Goal: Information Seeking & Learning: Learn about a topic

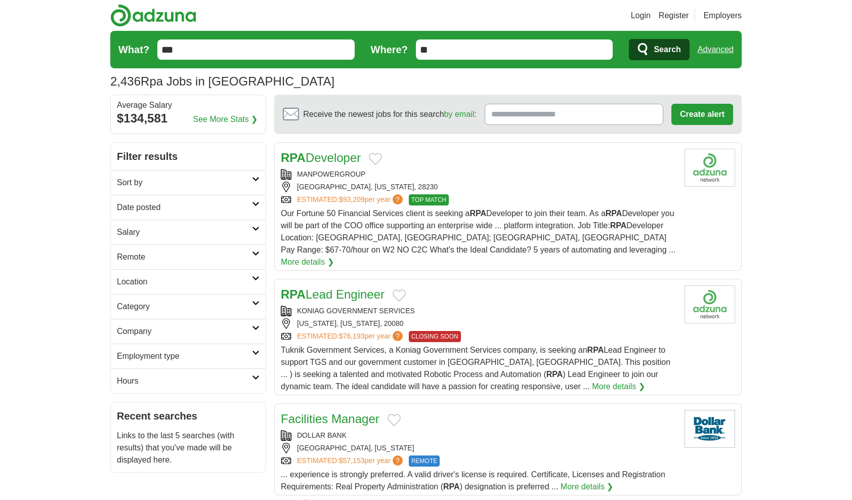
click at [250, 183] on h2 "Sort by" at bounding box center [184, 183] width 135 height 12
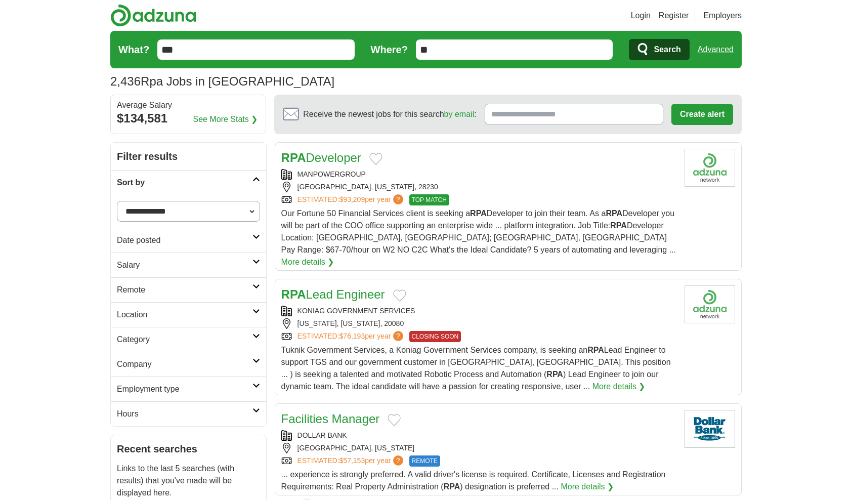
click at [250, 182] on h2 "Sort by" at bounding box center [185, 183] width 136 height 12
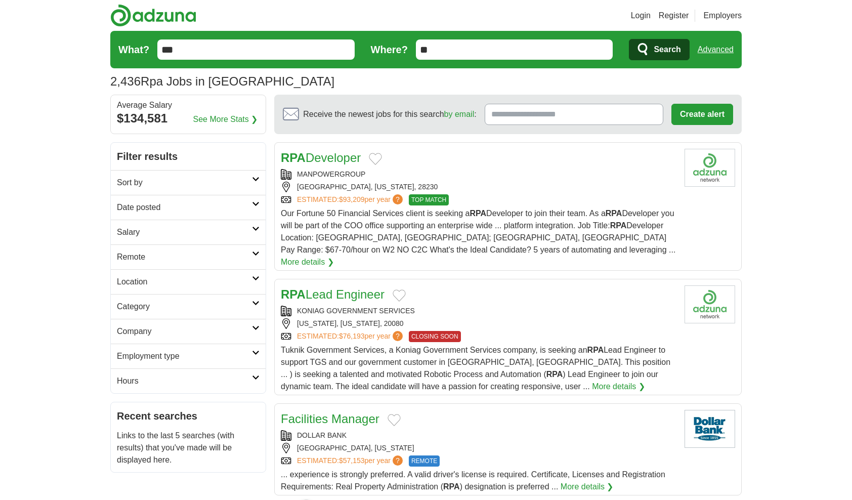
click at [253, 256] on link "Remote" at bounding box center [188, 256] width 155 height 25
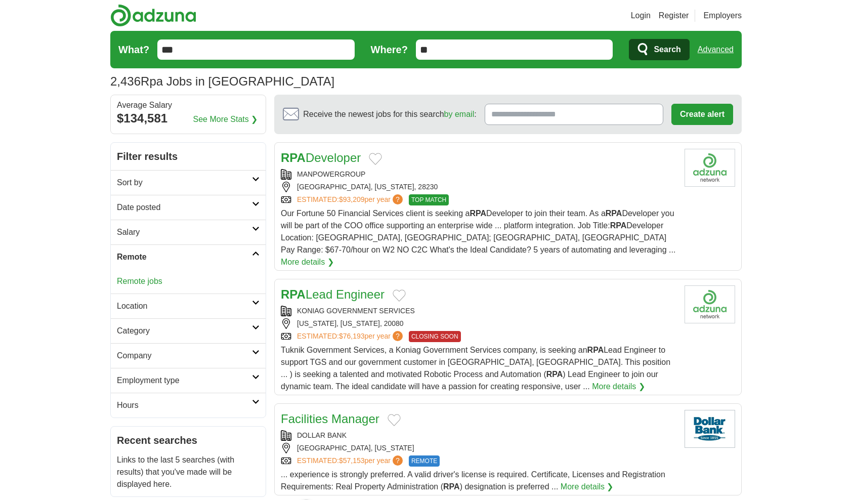
click at [152, 278] on link "Remote jobs" at bounding box center [140, 281] width 46 height 9
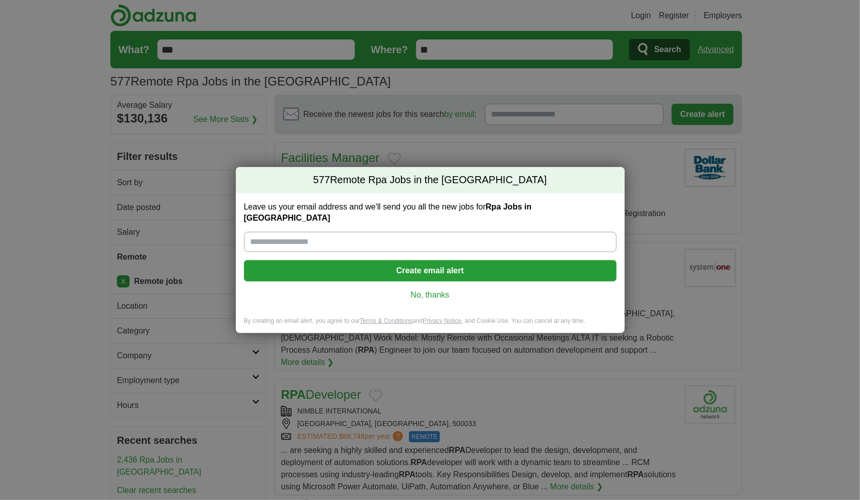
click at [366, 232] on input "Leave us your email address and we'll send you all the new jobs for Rpa Jobs in…" at bounding box center [430, 242] width 372 height 20
type input "**********"
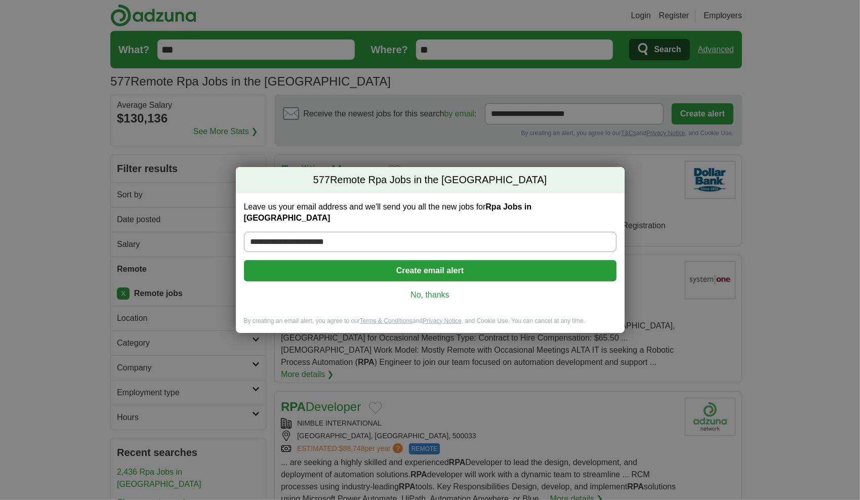
click at [387, 268] on button "Create email alert" at bounding box center [430, 270] width 372 height 21
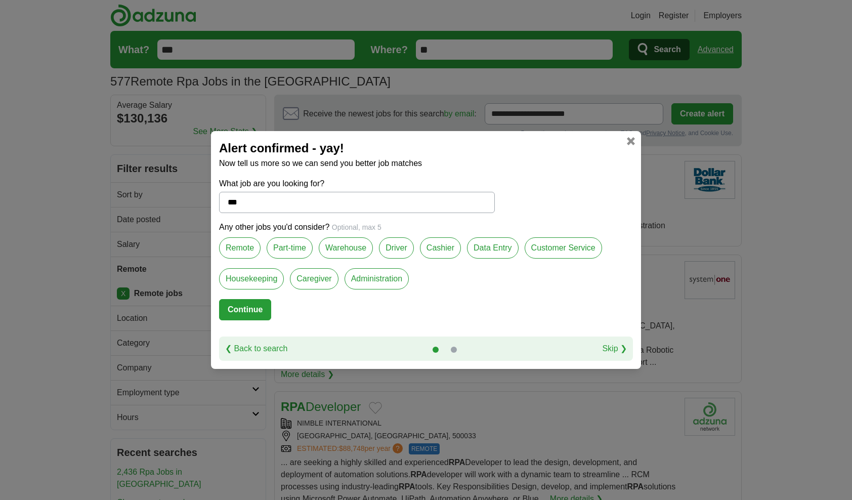
click at [292, 209] on input "***" at bounding box center [357, 202] width 276 height 21
type input "*"
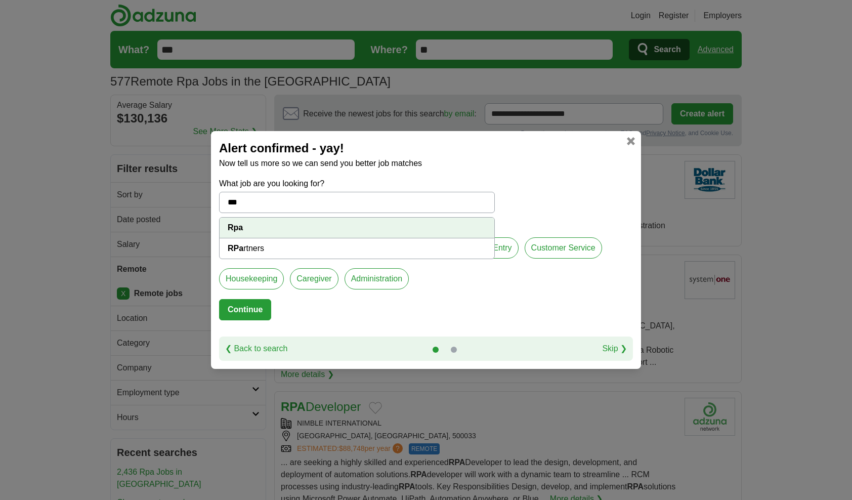
click at [364, 227] on li "Rpa" at bounding box center [357, 228] width 275 height 21
type input "***"
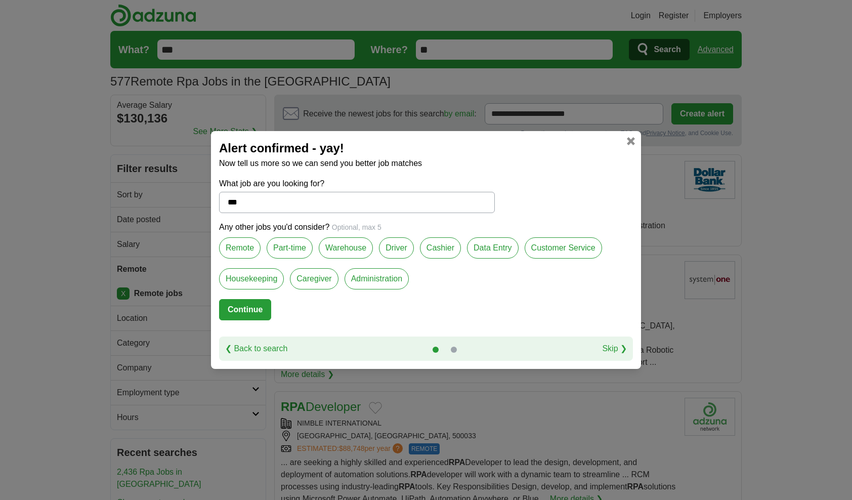
click at [248, 255] on label "Remote" at bounding box center [239, 247] width 41 height 21
click at [247, 305] on button "Continue" at bounding box center [245, 309] width 52 height 21
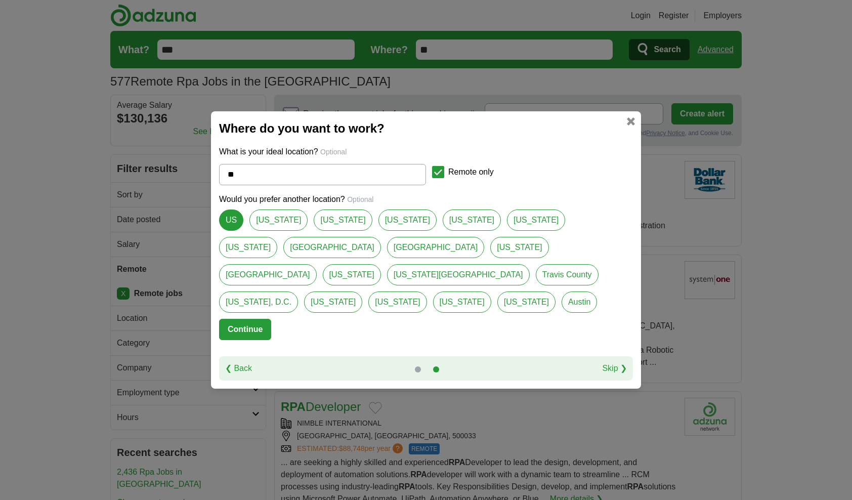
click at [262, 319] on button "Continue" at bounding box center [245, 329] width 52 height 21
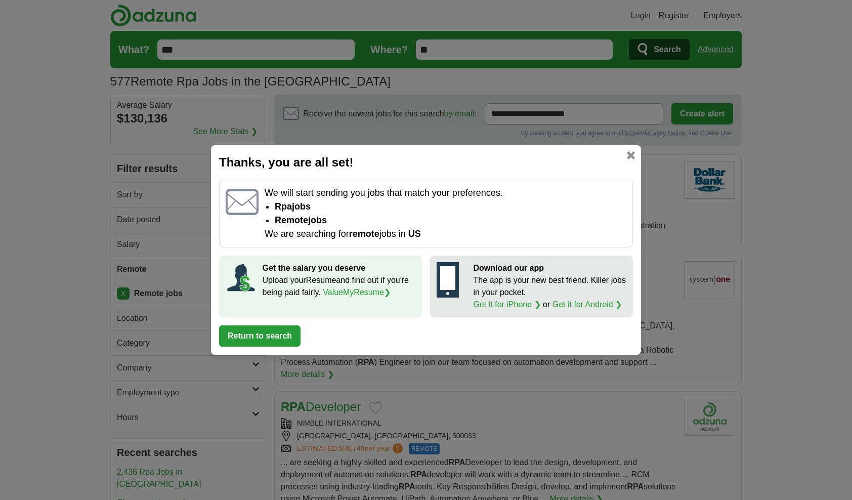
click at [275, 334] on button "Return to search" at bounding box center [259, 335] width 81 height 21
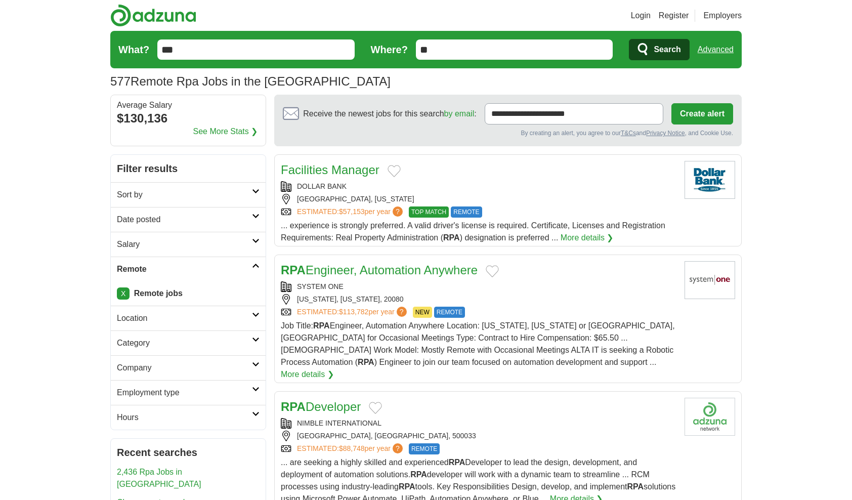
click at [256, 223] on link "Date posted" at bounding box center [188, 219] width 155 height 25
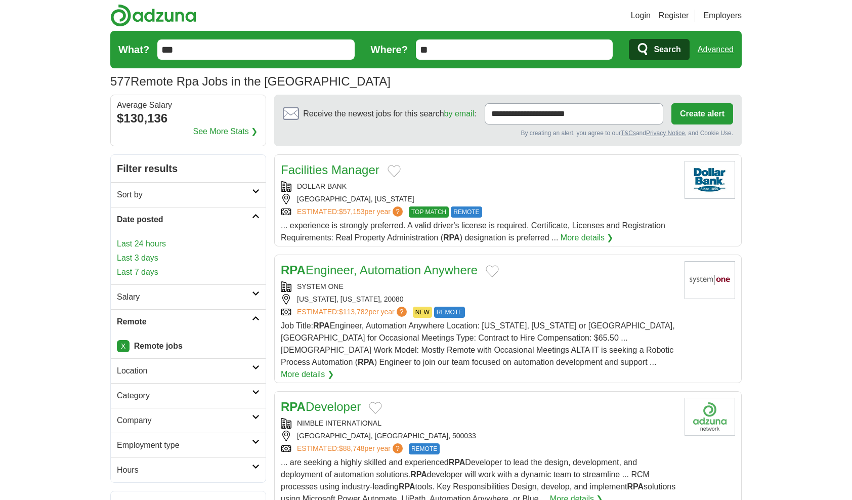
click at [145, 267] on link "Last 7 days" at bounding box center [188, 272] width 143 height 12
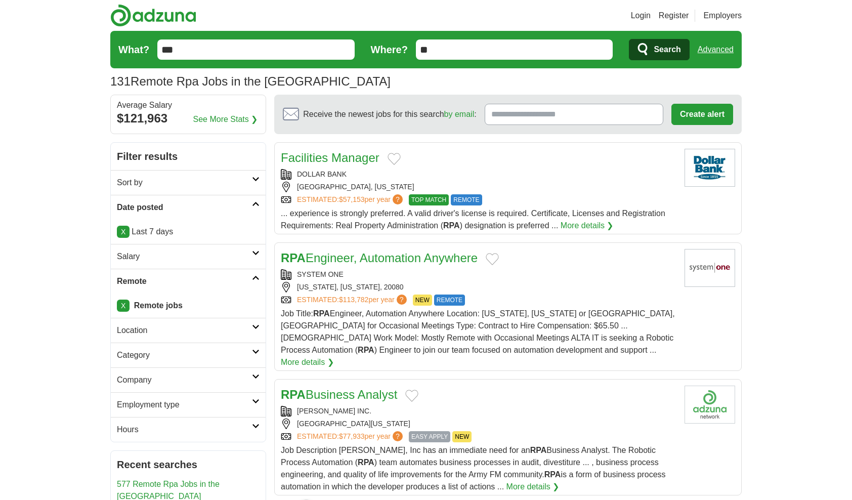
click at [594, 285] on div "WASHINGTON, DISTRICT OF COLUMBIA, 20080" at bounding box center [479, 287] width 396 height 11
click at [234, 331] on h2 "Location" at bounding box center [184, 330] width 135 height 12
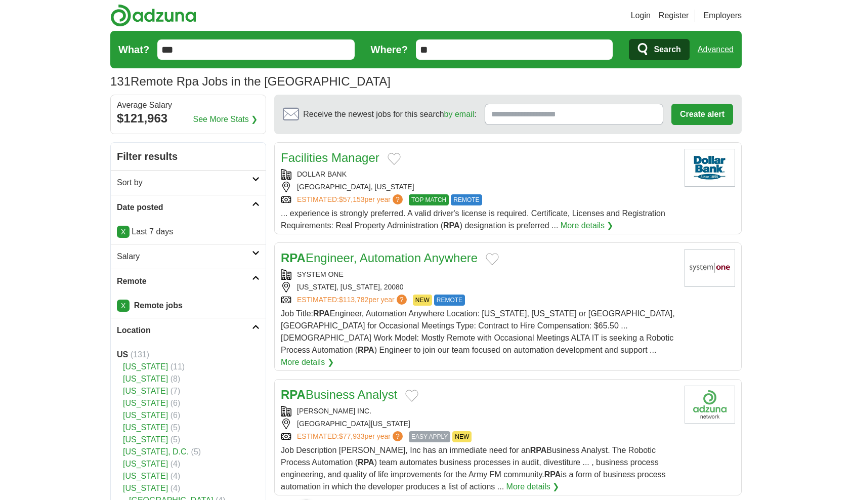
click at [234, 332] on h2 "Location" at bounding box center [184, 330] width 135 height 12
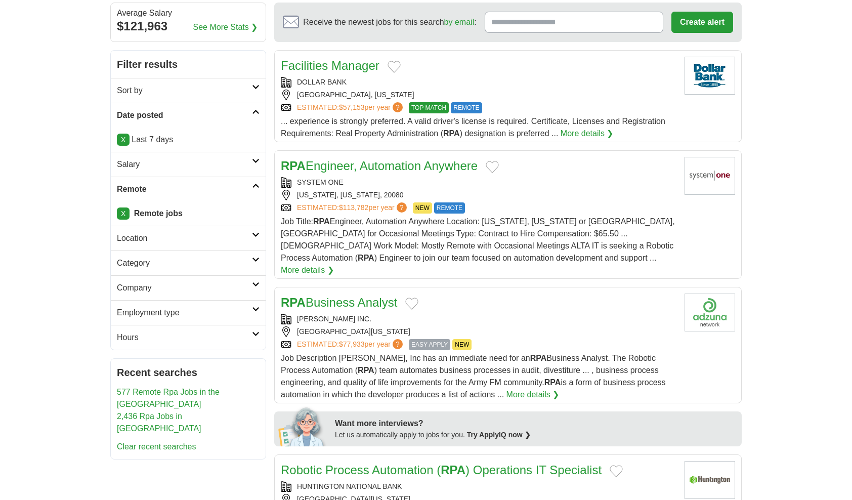
scroll to position [152, 0]
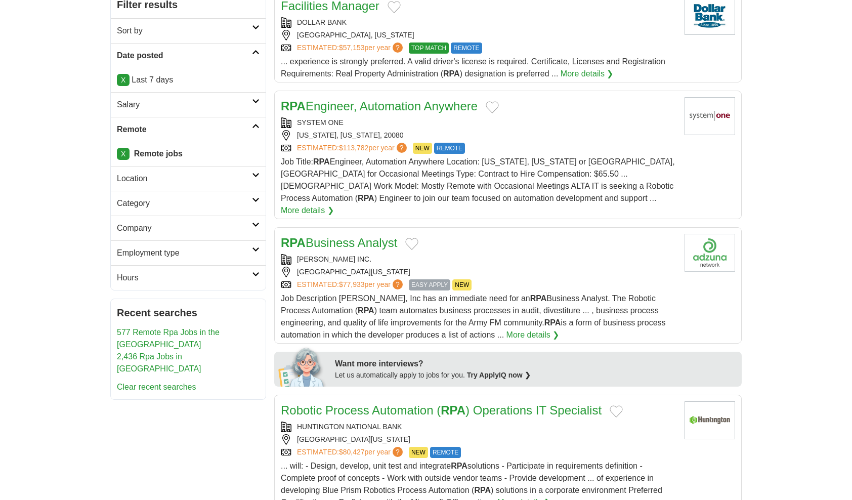
click at [528, 267] on div "[GEOGRAPHIC_DATA][US_STATE]" at bounding box center [479, 272] width 396 height 11
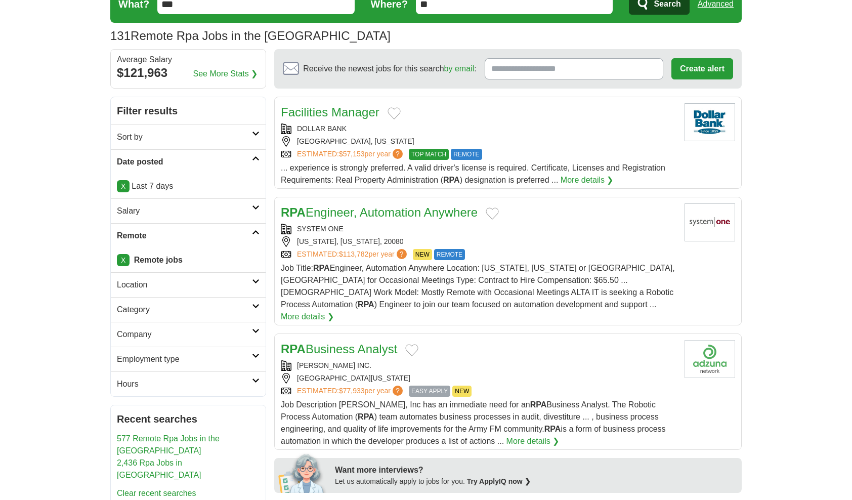
scroll to position [202, 0]
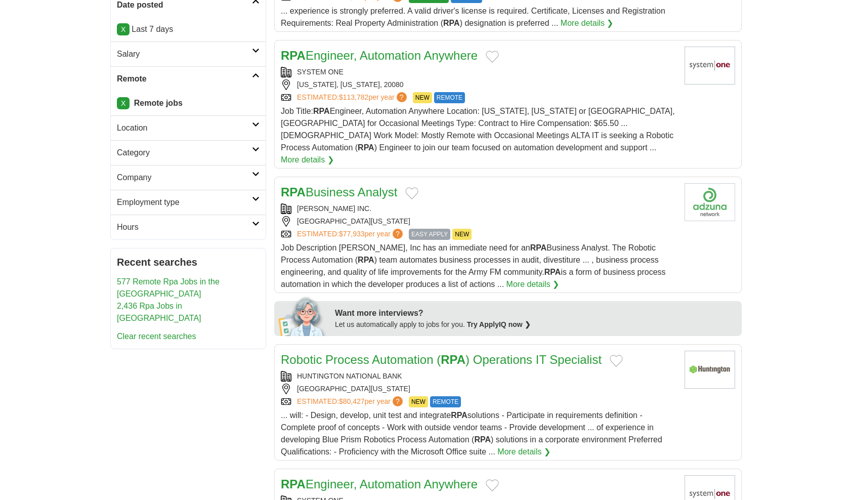
click at [549, 229] on div "ESTIMATED: $77,933 per year ? EASY APPLY NEW" at bounding box center [479, 234] width 396 height 11
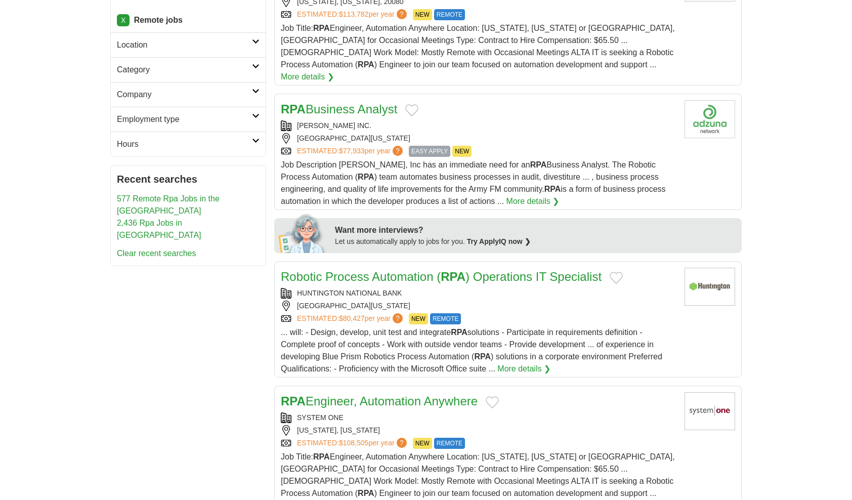
scroll to position [304, 0]
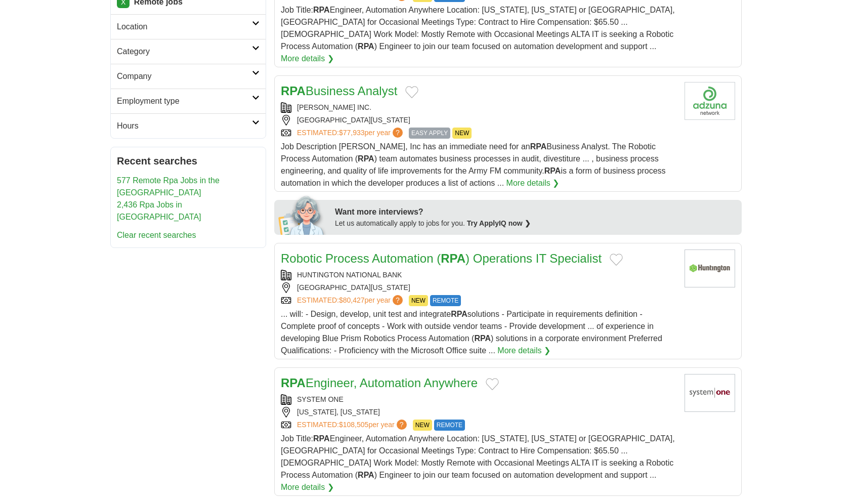
click at [619, 282] on div "[GEOGRAPHIC_DATA][US_STATE]" at bounding box center [479, 287] width 396 height 11
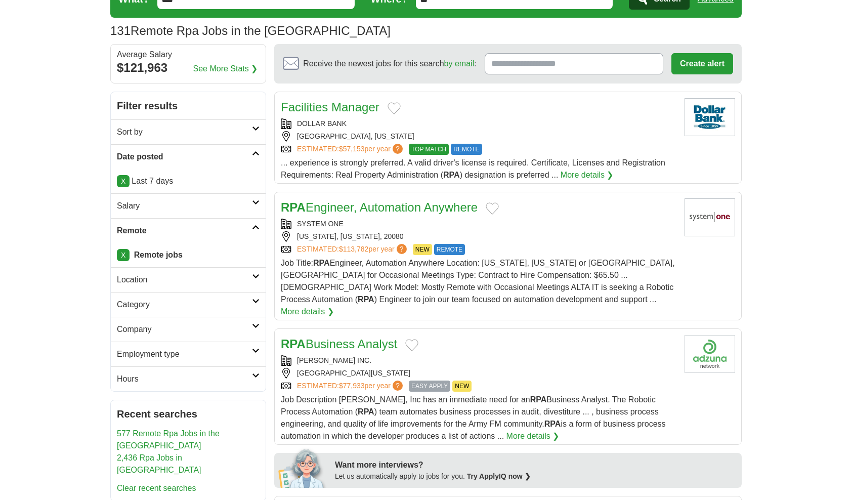
click at [248, 287] on link "Location" at bounding box center [188, 279] width 155 height 25
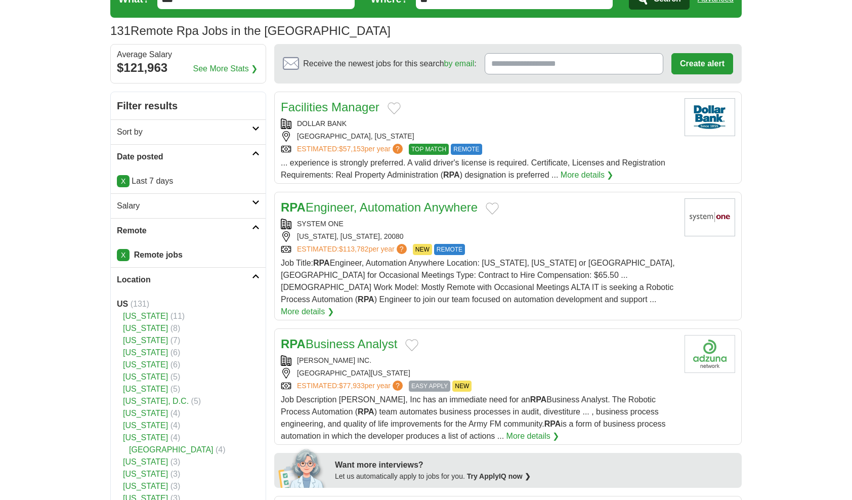
click at [247, 275] on h2 "Location" at bounding box center [184, 280] width 135 height 12
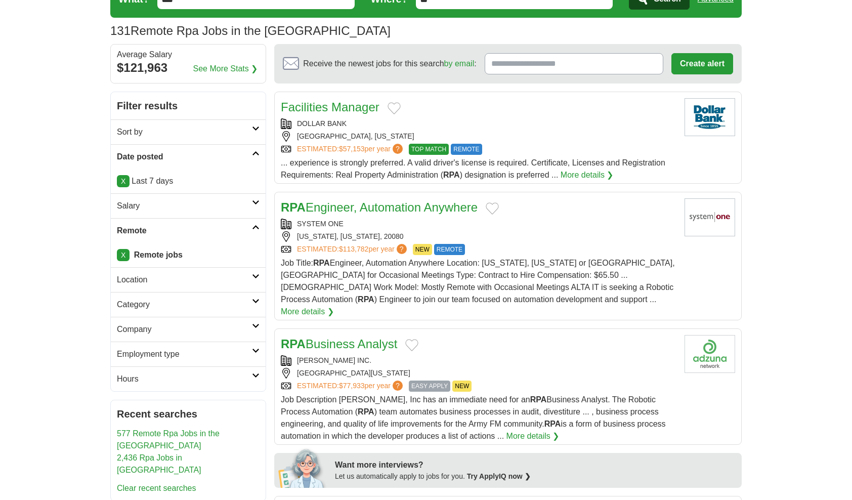
click at [123, 249] on link "X" at bounding box center [123, 255] width 13 height 12
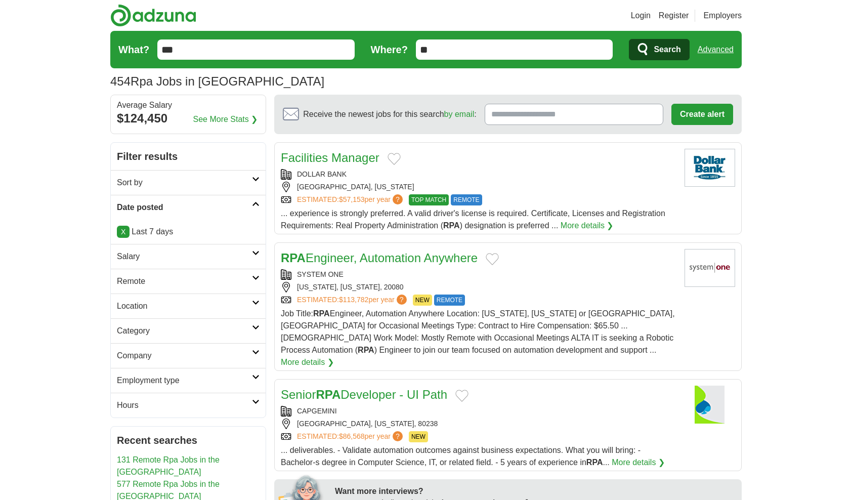
click at [192, 283] on h2 "Remote" at bounding box center [184, 281] width 135 height 12
click at [147, 309] on div "Remote jobs" at bounding box center [188, 305] width 155 height 24
click at [150, 304] on link "Remote jobs" at bounding box center [140, 305] width 46 height 9
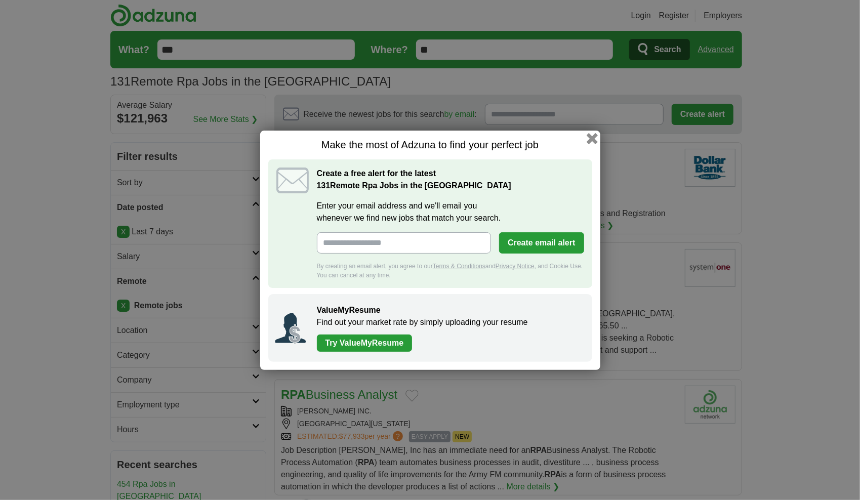
click at [595, 141] on button "button" at bounding box center [591, 138] width 11 height 11
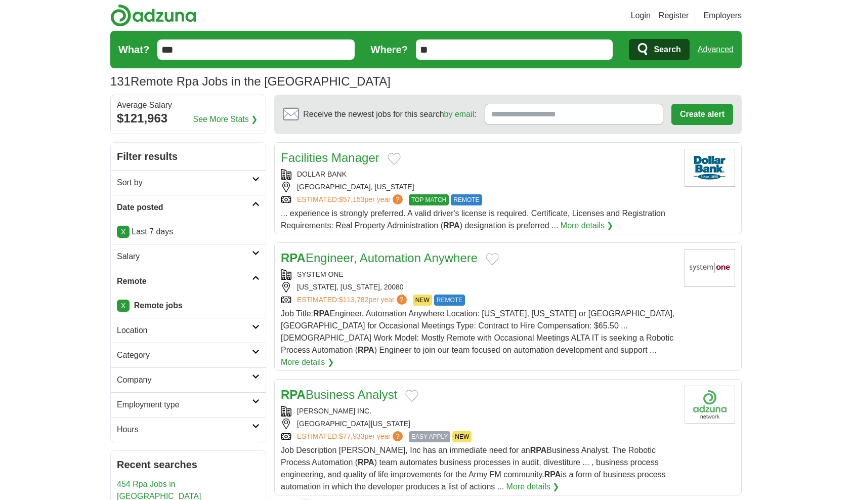
click at [472, 58] on input "**" at bounding box center [514, 49] width 197 height 20
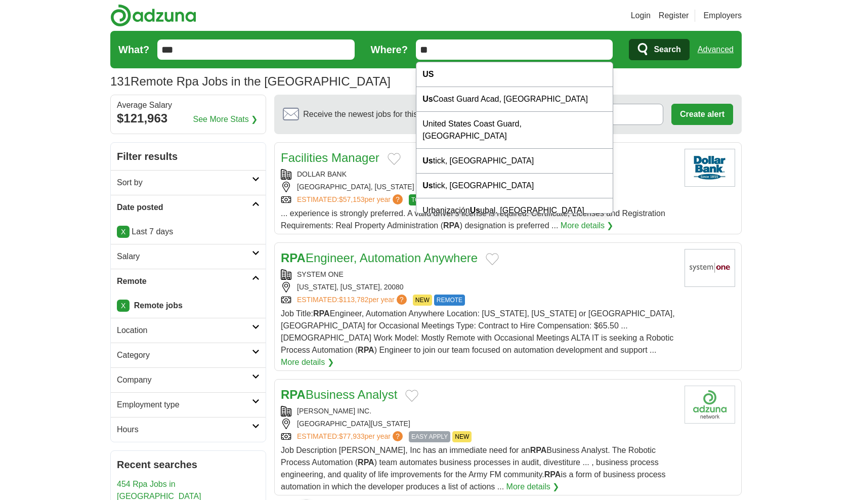
type input "*"
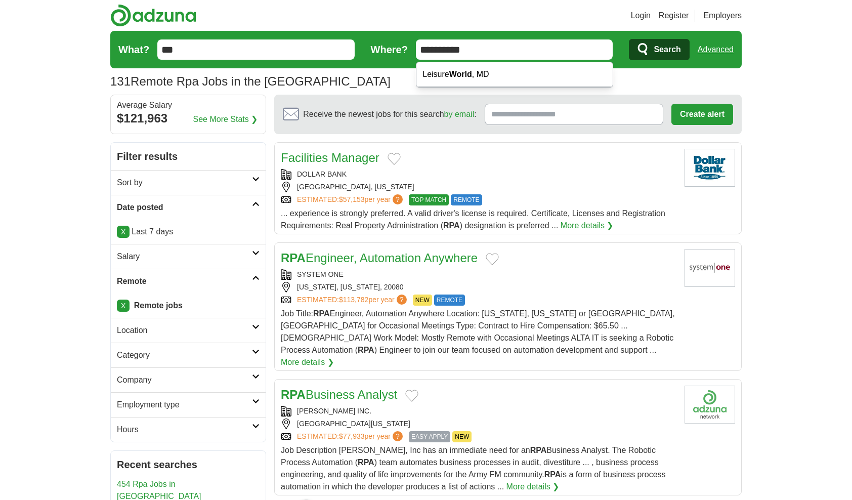
type input "**********"
click at [629, 39] on button "Search" at bounding box center [659, 49] width 60 height 21
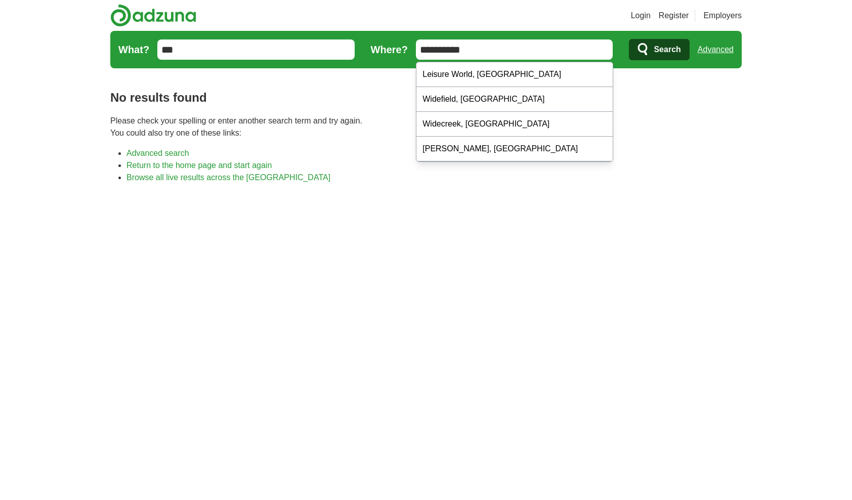
drag, startPoint x: 487, startPoint y: 41, endPoint x: 389, endPoint y: 25, distance: 99.6
click at [389, 25] on header "Login Register Employers job, company, title Salary Salary Select a salary rang…" at bounding box center [425, 36] width 631 height 72
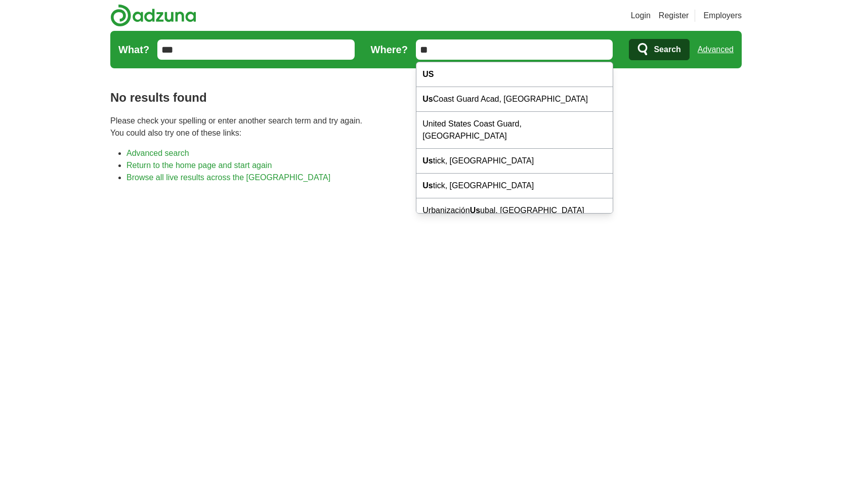
type input "**"
click at [664, 48] on span "Search" at bounding box center [667, 49] width 27 height 20
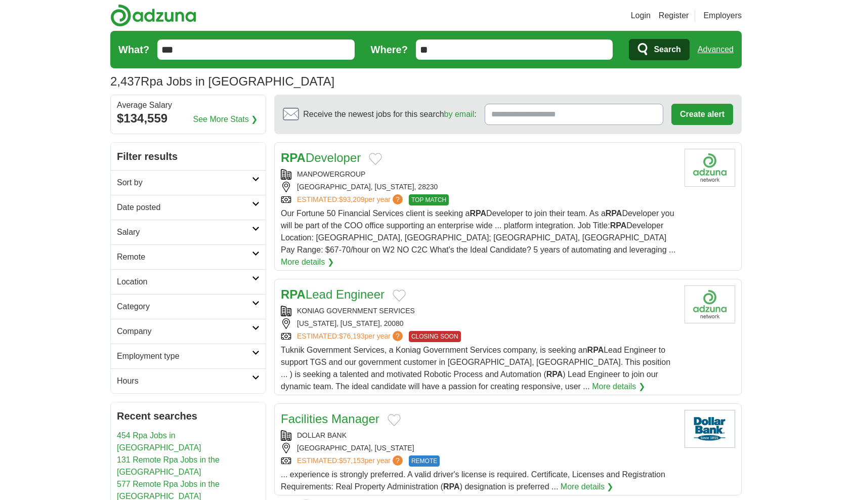
click at [222, 251] on h2 "Remote" at bounding box center [184, 257] width 135 height 12
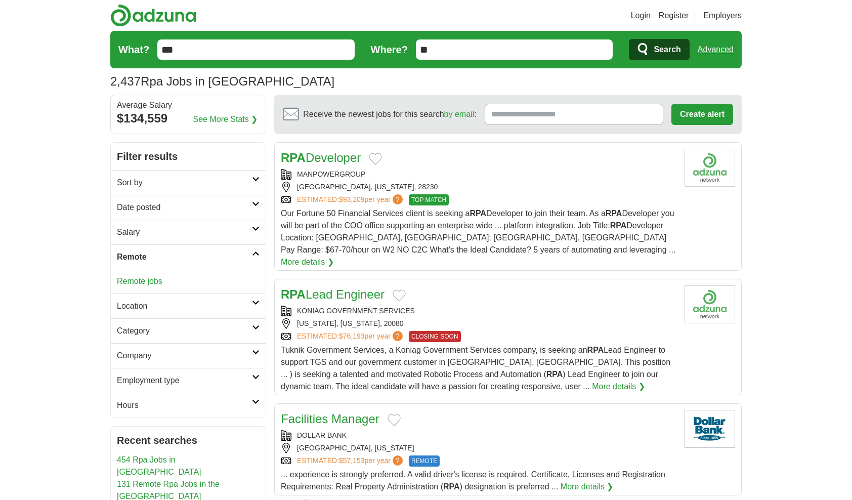
click at [149, 283] on link "Remote jobs" at bounding box center [140, 281] width 46 height 9
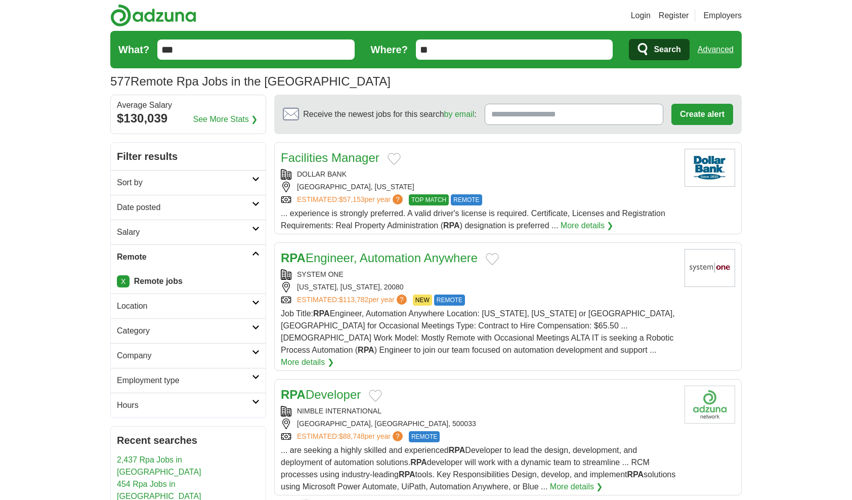
click at [180, 308] on h2 "Location" at bounding box center [184, 306] width 135 height 12
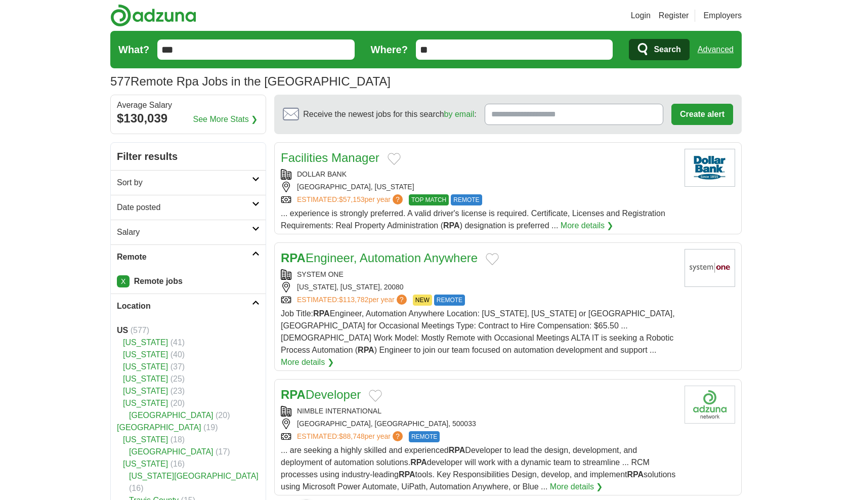
click at [180, 309] on h2 "Location" at bounding box center [184, 306] width 135 height 12
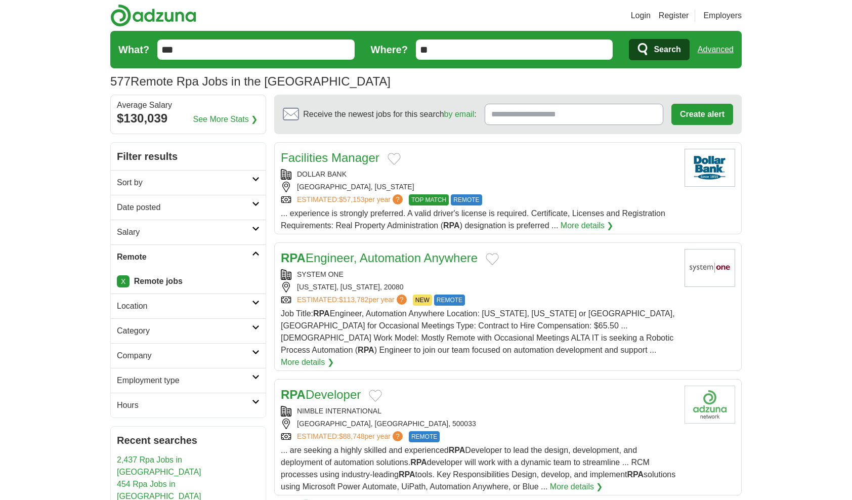
click at [199, 333] on h2 "Category" at bounding box center [184, 331] width 135 height 12
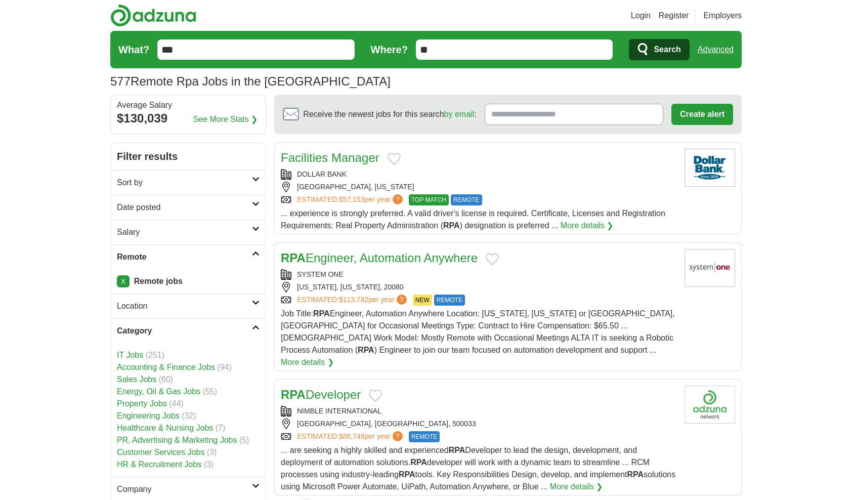
click at [199, 333] on h2 "Category" at bounding box center [184, 331] width 135 height 12
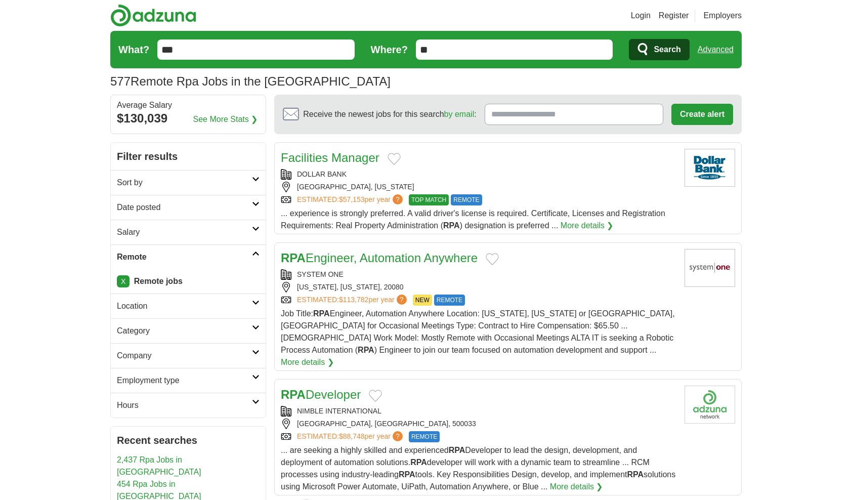
click at [223, 353] on h2 "Company" at bounding box center [184, 356] width 135 height 12
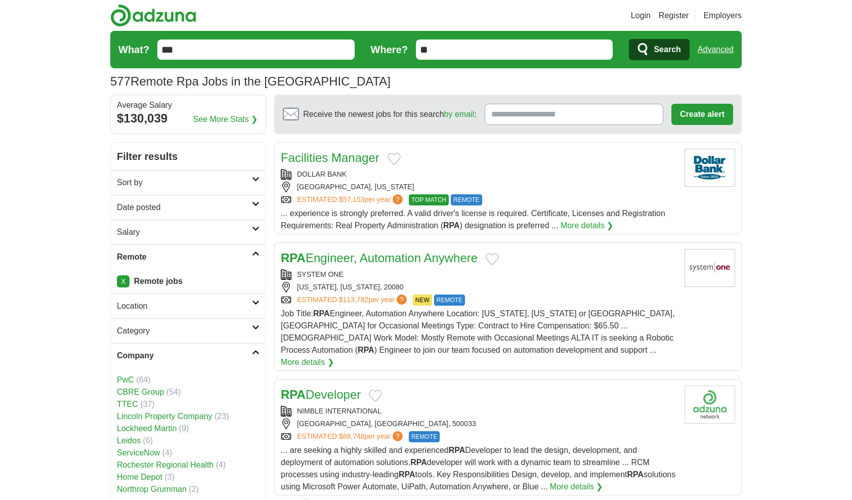
click at [223, 353] on h2 "Company" at bounding box center [184, 356] width 135 height 12
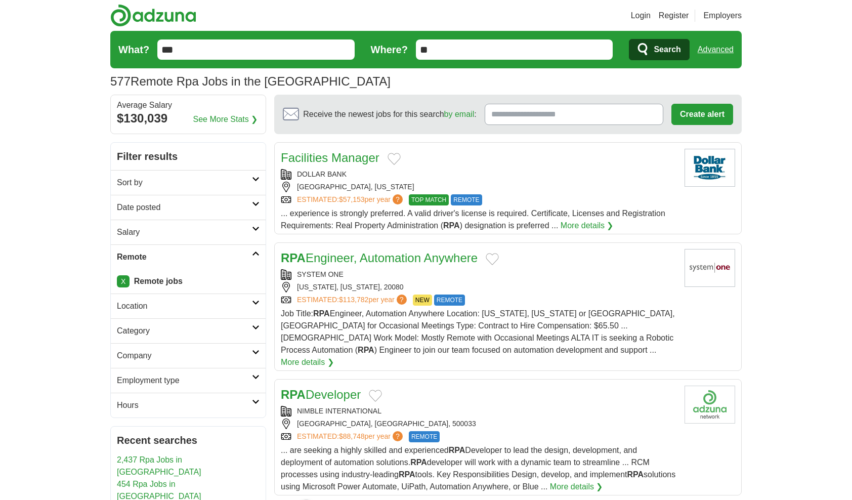
click at [212, 374] on h2 "Employment type" at bounding box center [184, 380] width 135 height 12
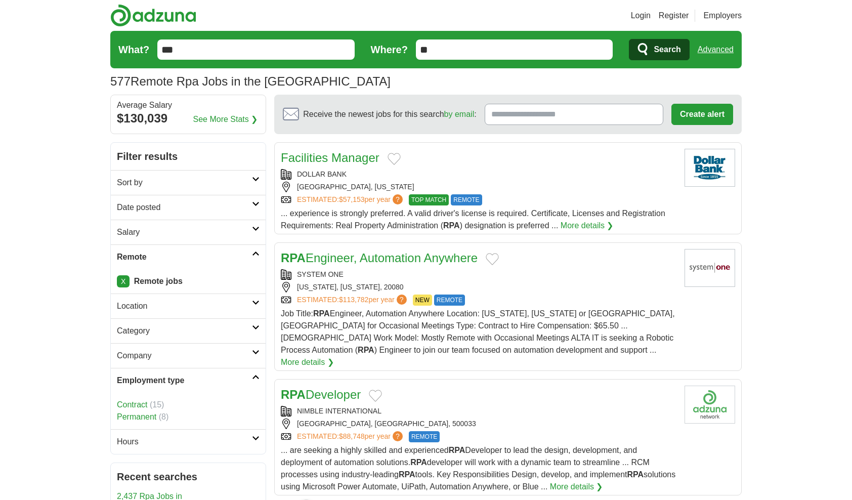
click at [184, 382] on h2 "Employment type" at bounding box center [184, 380] width 135 height 12
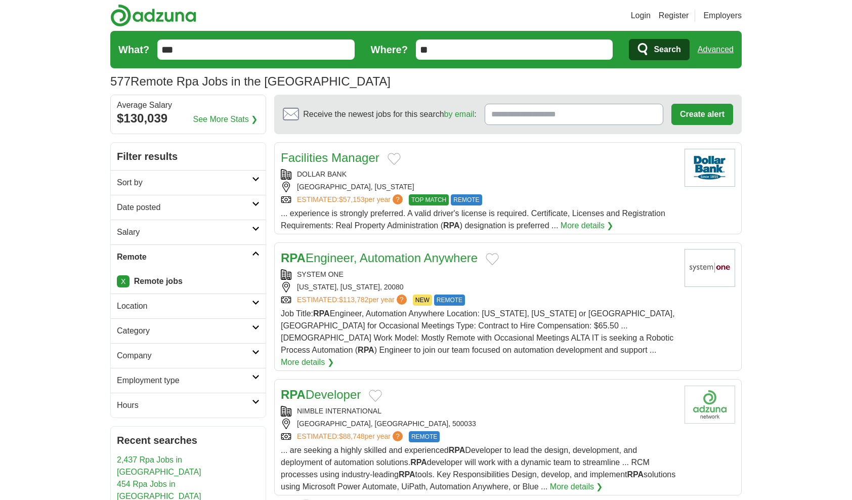
click at [188, 405] on h2 "Hours" at bounding box center [184, 405] width 135 height 12
click at [178, 180] on h2 "Sort by" at bounding box center [184, 183] width 135 height 12
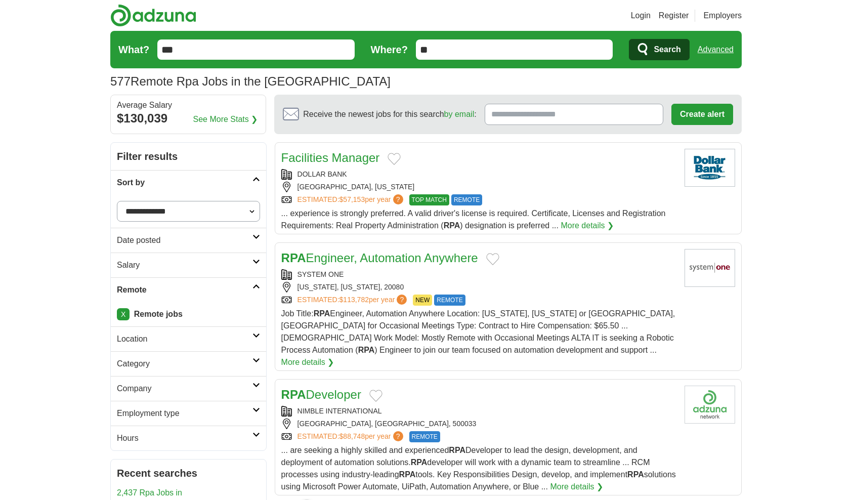
click at [181, 183] on h2 "Sort by" at bounding box center [185, 183] width 136 height 12
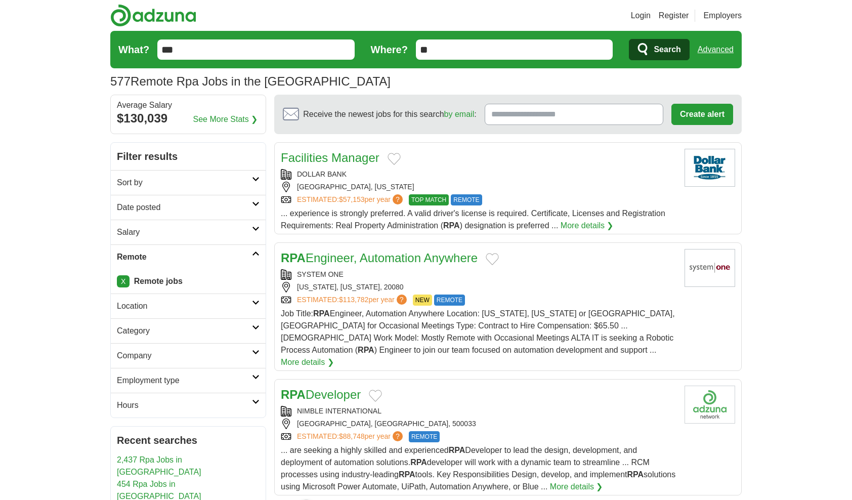
click at [187, 201] on h2 "Date posted" at bounding box center [184, 207] width 135 height 12
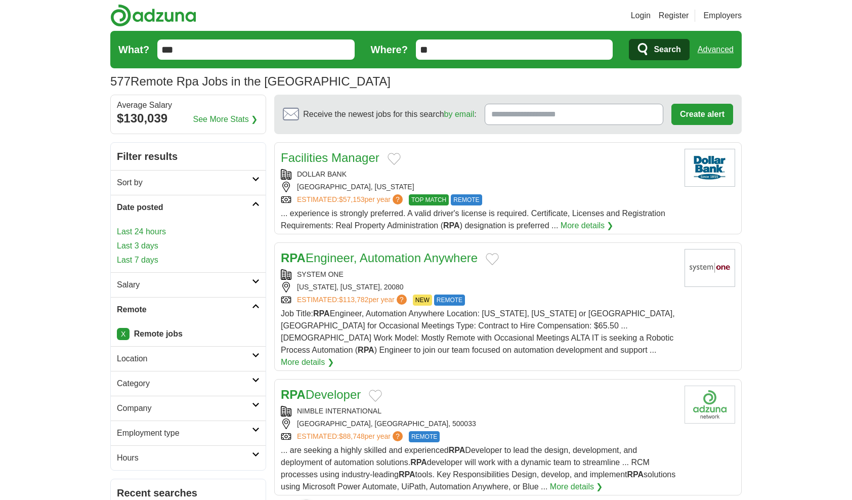
click at [152, 254] on link "Last 7 days" at bounding box center [188, 260] width 143 height 12
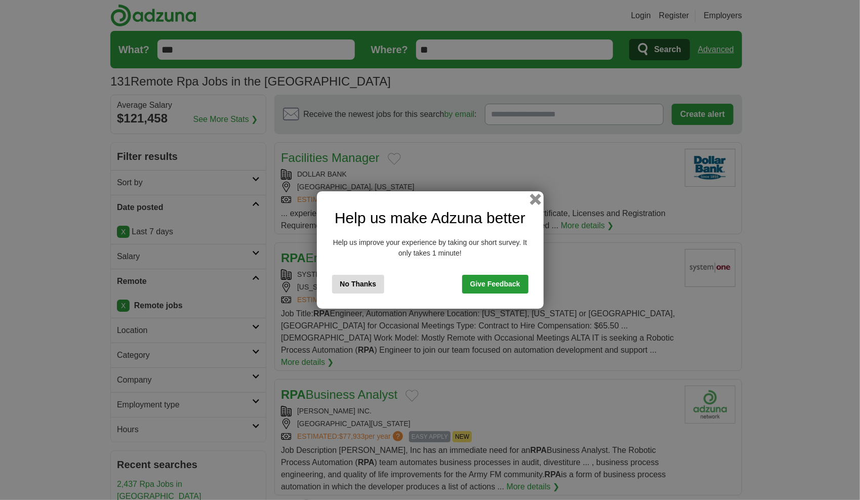
click at [534, 196] on button "button" at bounding box center [534, 199] width 11 height 11
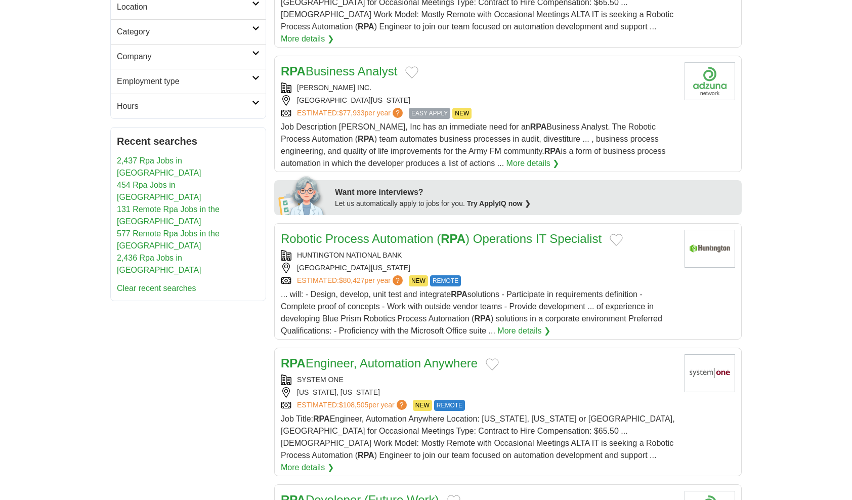
scroll to position [405, 0]
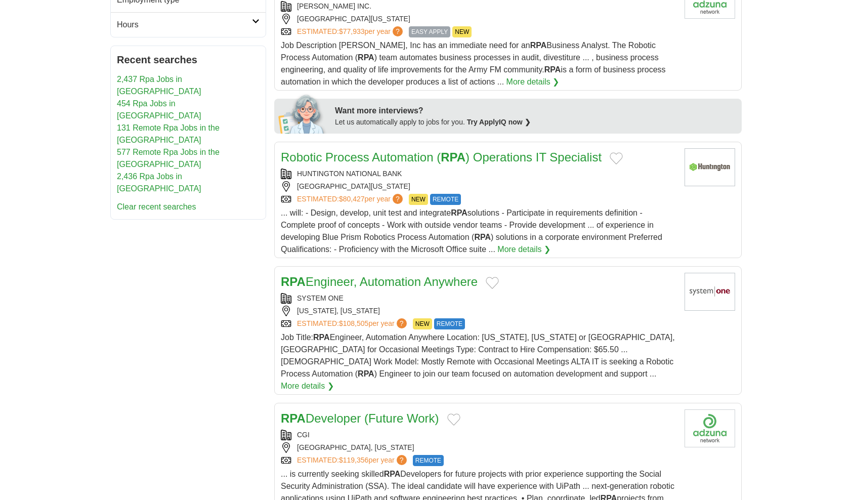
click at [579, 302] on div "SYSTEM ONE [US_STATE], [US_STATE] ESTIMATED: $108,505 per year ? NEW REMOTE" at bounding box center [479, 311] width 396 height 36
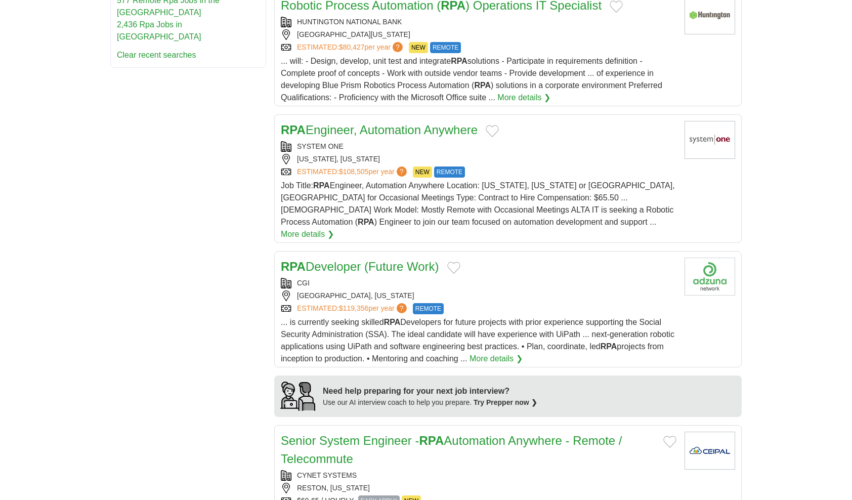
scroll to position [860, 0]
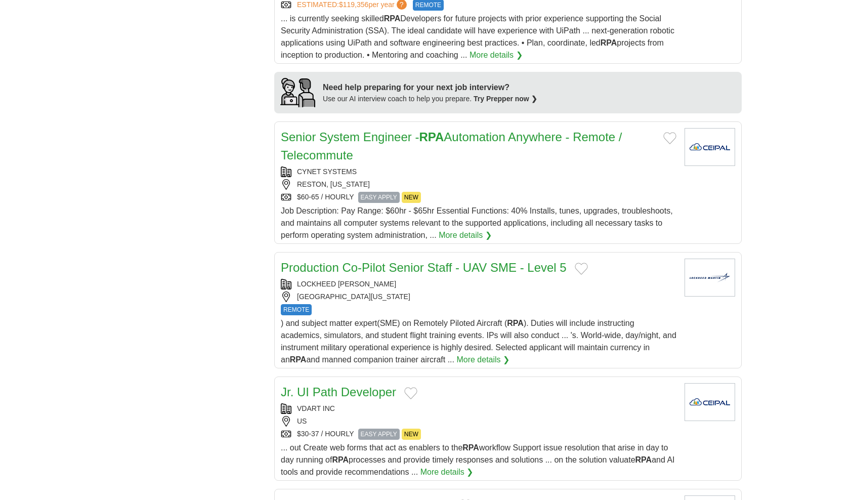
click at [660, 317] on div ") and subject matter expert(SME) on Remotely Piloted Aircraft ( RPA ). Duties w…" at bounding box center [479, 341] width 396 height 49
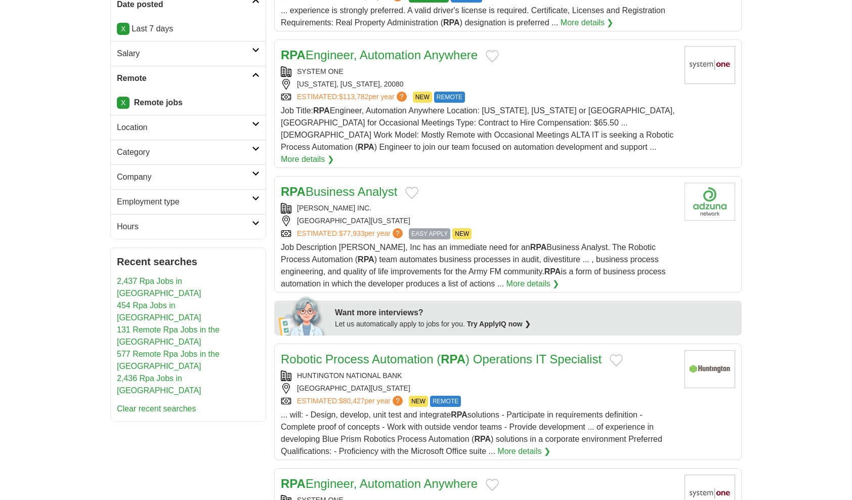
scroll to position [202, 0]
click at [558, 188] on div "RPA Business Analyst [PERSON_NAME] INC. [GEOGRAPHIC_DATA], [US_STATE], 22202 ES…" at bounding box center [479, 236] width 396 height 107
